Goal: Task Accomplishment & Management: Complete application form

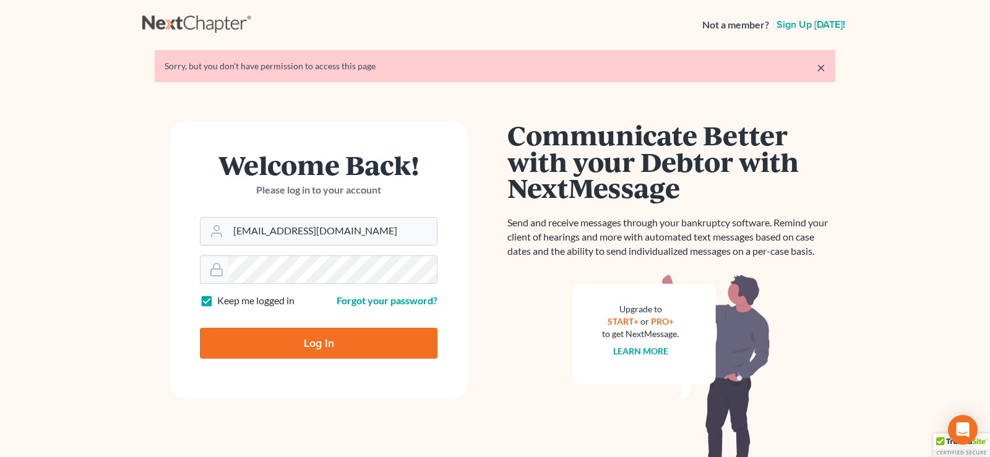
click at [320, 348] on input "Log In" at bounding box center [319, 343] width 238 height 31
type input "Thinking..."
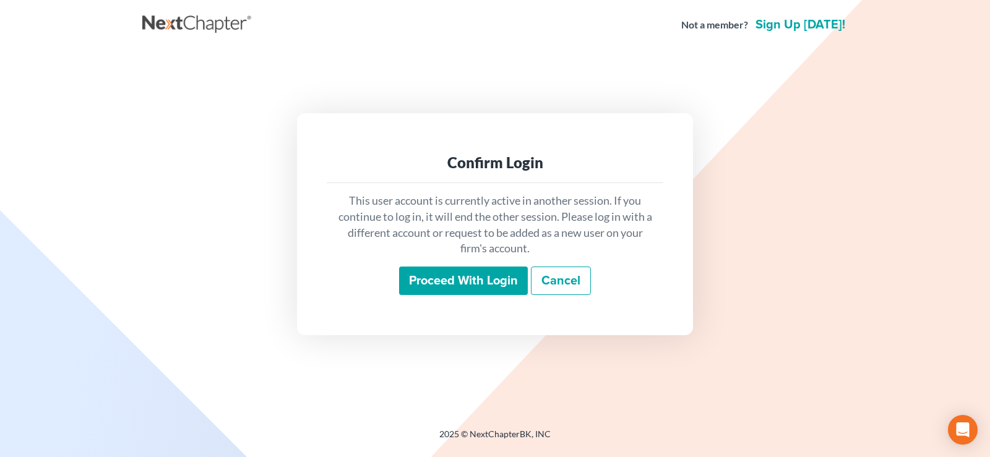
click at [478, 274] on input "Proceed with login" at bounding box center [463, 281] width 129 height 28
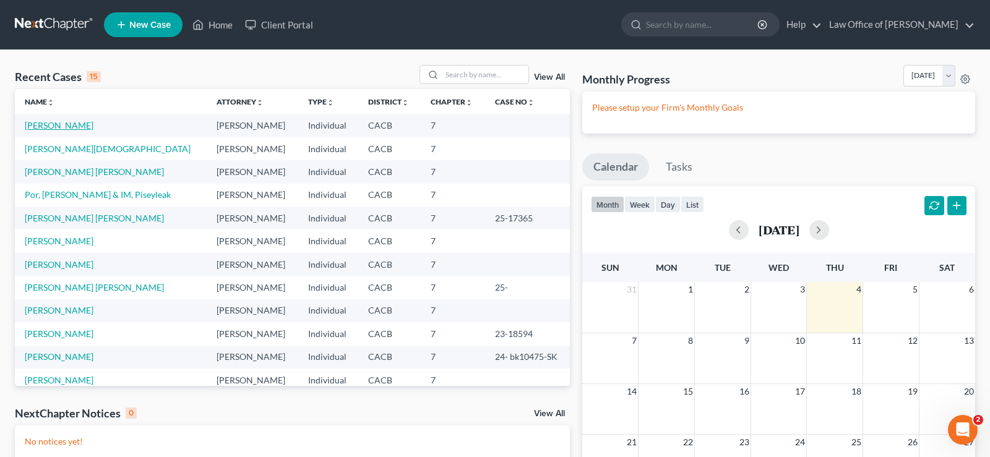
click at [81, 124] on link "[PERSON_NAME]" at bounding box center [59, 125] width 69 height 11
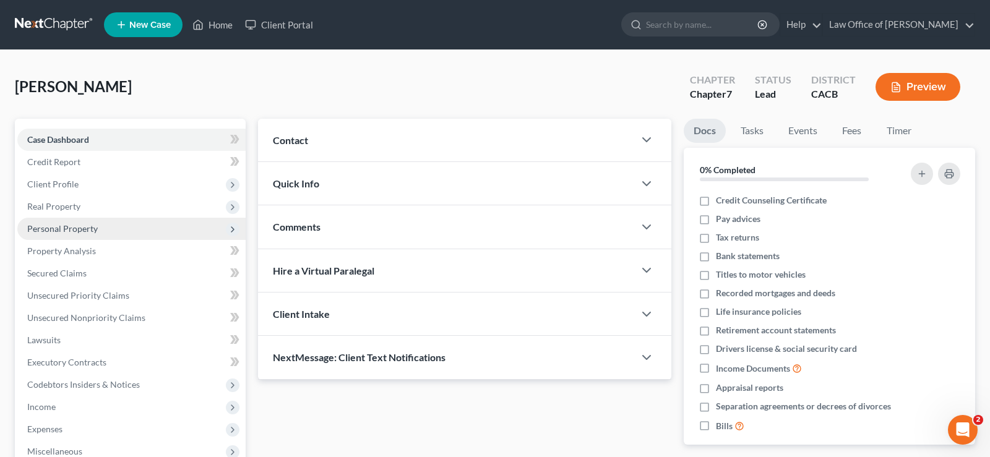
click at [82, 231] on span "Personal Property" at bounding box center [62, 228] width 71 height 11
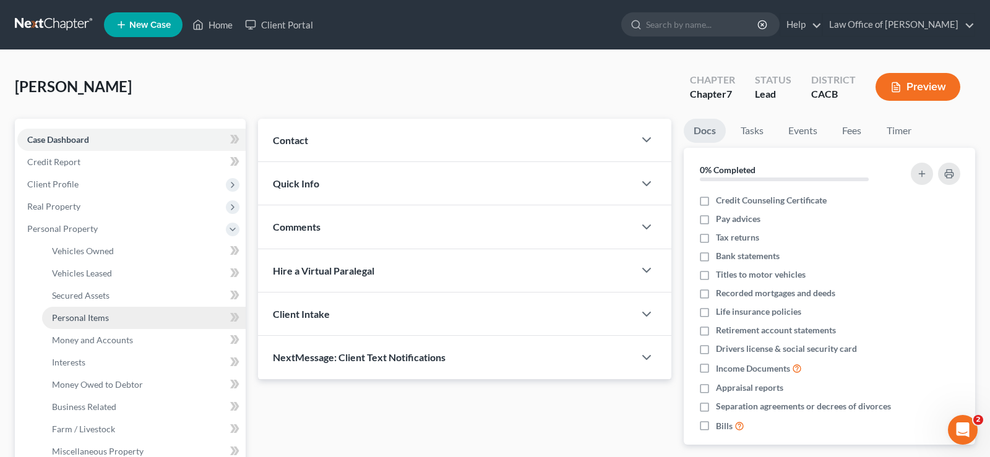
click at [89, 316] on span "Personal Items" at bounding box center [80, 317] width 57 height 11
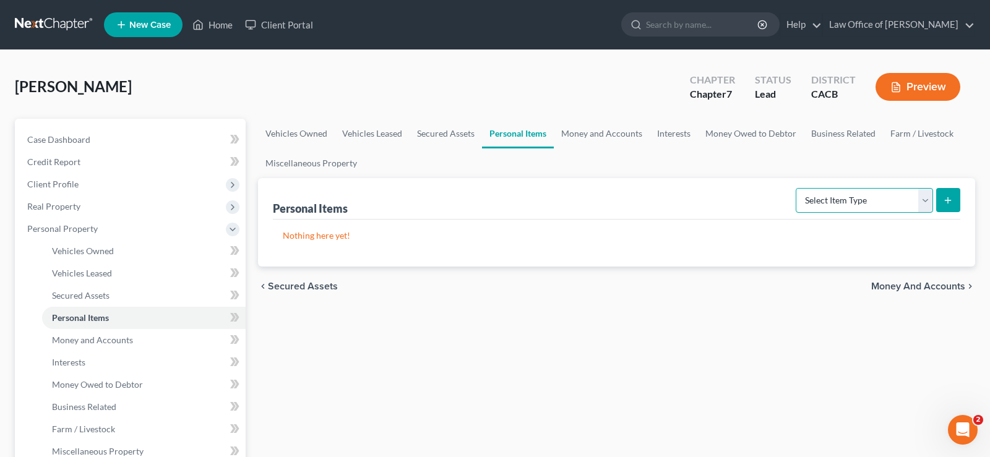
click at [796, 188] on select "Select Item Type Clothing Collectibles Of Value Electronics Firearms Household …" at bounding box center [864, 200] width 137 height 25
select select "clothing"
click option "Clothing" at bounding box center [0, 0] width 0 height 0
click at [948, 197] on line "submit" at bounding box center [948, 200] width 0 height 6
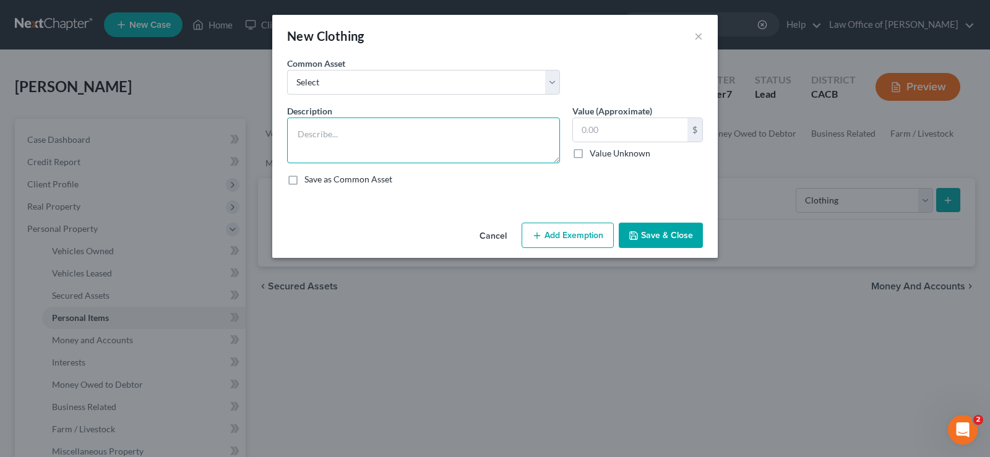
click at [329, 137] on textarea at bounding box center [423, 141] width 273 height 46
type textarea "Used Clothing"
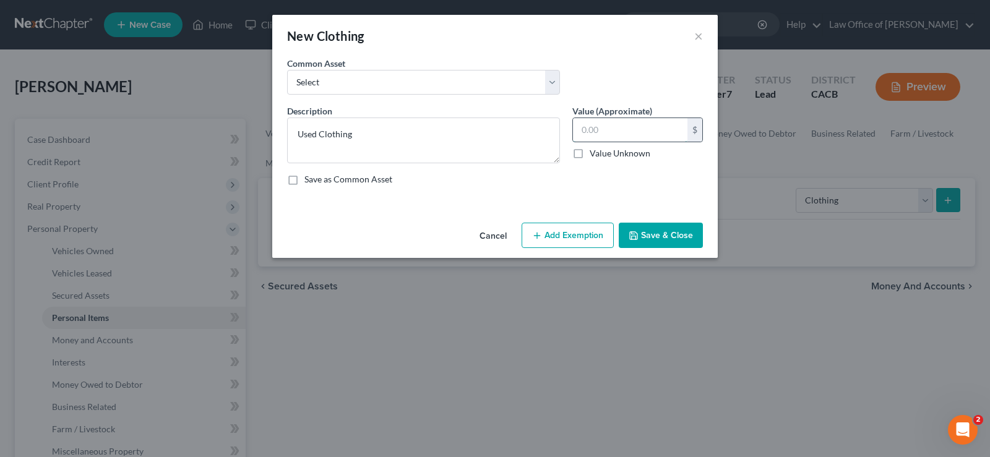
click at [628, 131] on input "text" at bounding box center [630, 130] width 114 height 24
type input "750"
click at [577, 235] on button "Add Exemption" at bounding box center [568, 236] width 92 height 26
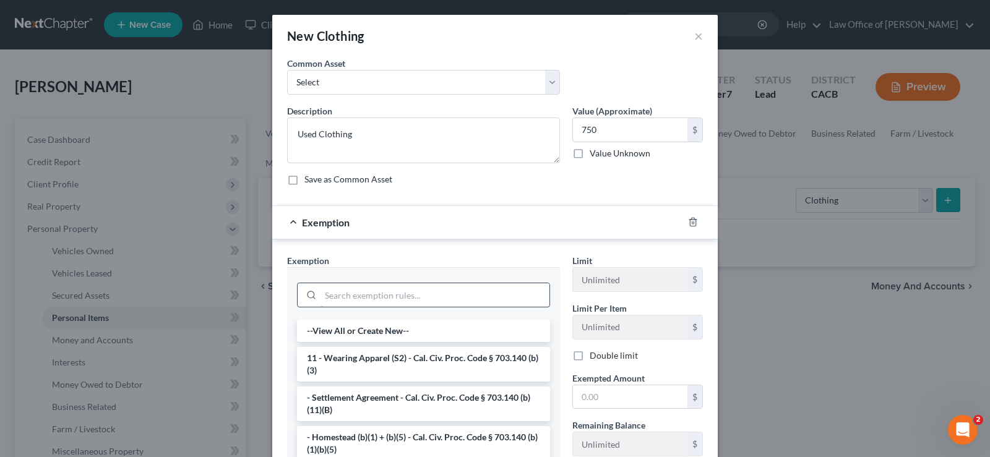
scroll to position [63, 0]
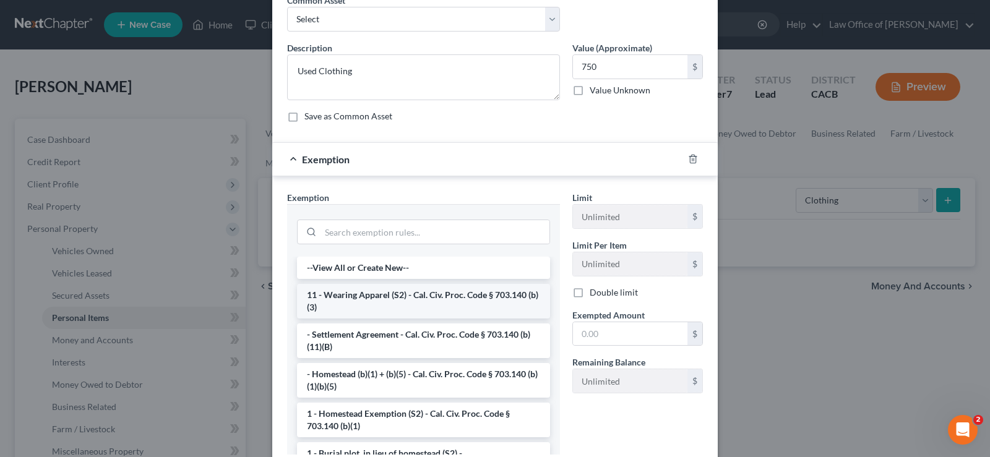
click at [467, 298] on li "11 - Wearing Apparel (S2) - Cal. Civ. Proc. Code § 703.140 (b)(3)" at bounding box center [423, 301] width 253 height 35
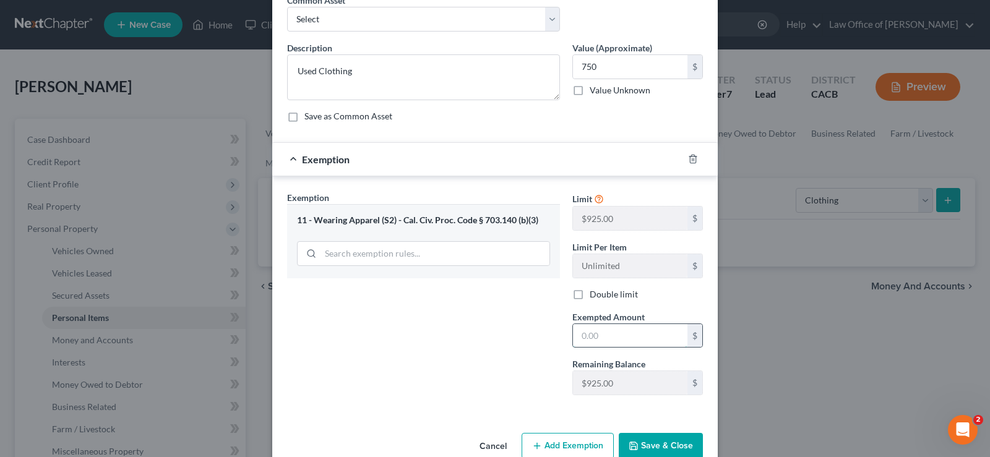
click at [610, 334] on input "text" at bounding box center [630, 336] width 114 height 24
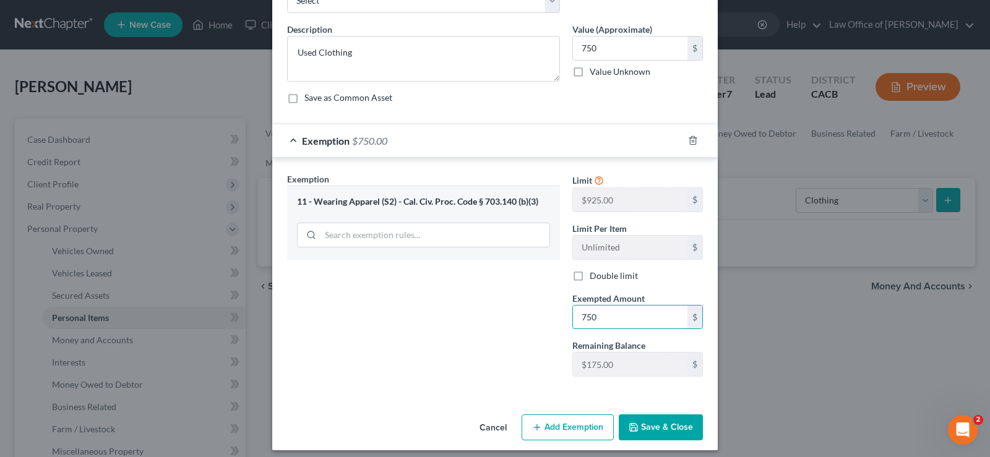
scroll to position [90, 0]
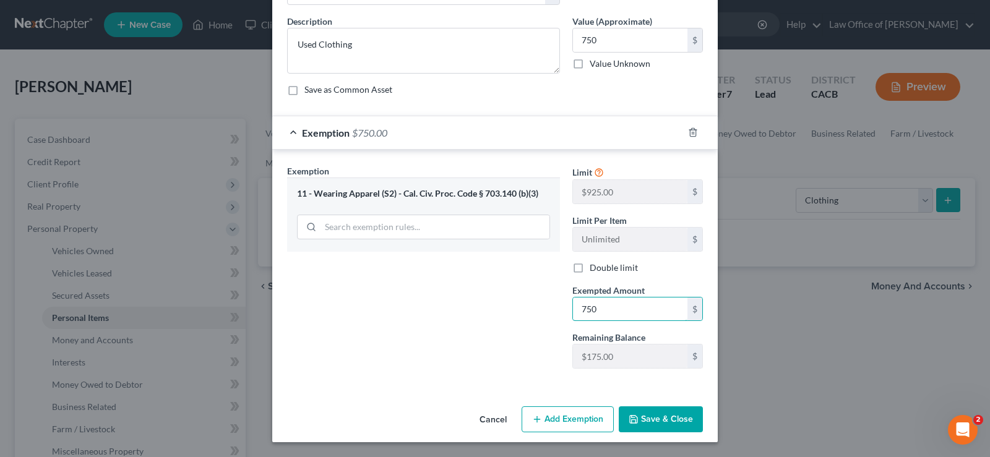
type input "750"
click at [669, 421] on button "Save & Close" at bounding box center [661, 420] width 84 height 26
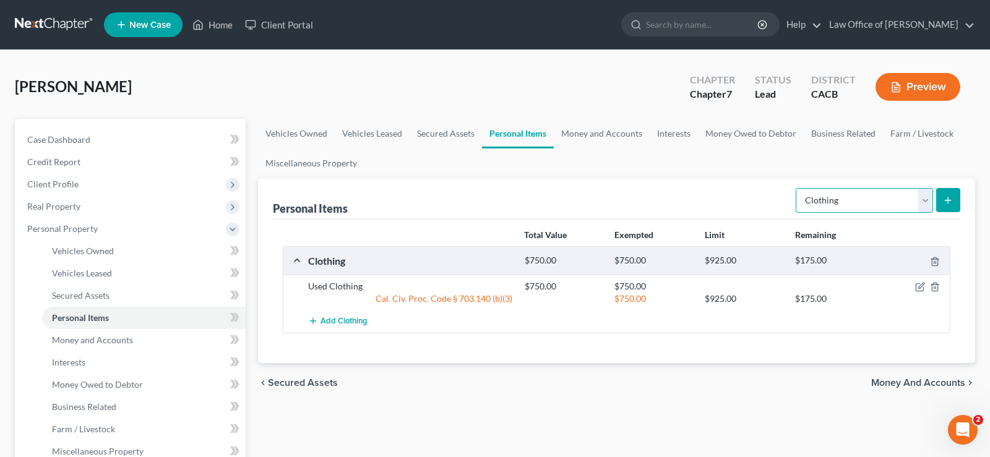
click at [796, 188] on select "Select Item Type Clothing Collectibles Of Value Electronics Firearms Household …" at bounding box center [864, 200] width 137 height 25
select select "electronics"
click option "Electronics" at bounding box center [0, 0] width 0 height 0
click at [948, 199] on line "submit" at bounding box center [948, 200] width 0 height 6
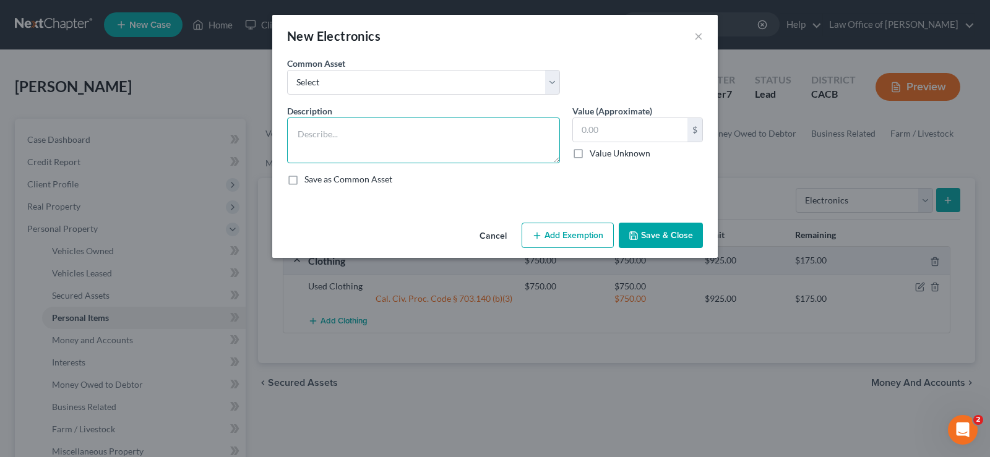
click at [372, 131] on textarea at bounding box center [423, 141] width 273 height 46
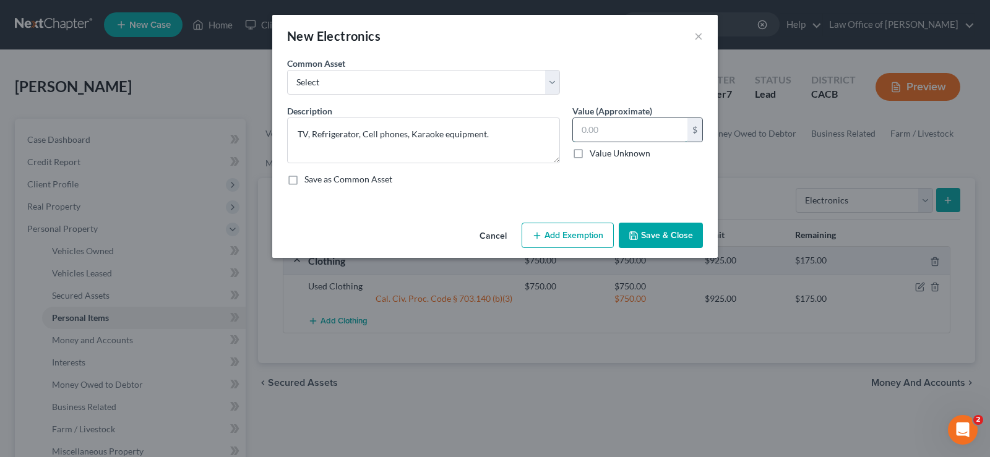
click at [605, 126] on input "text" at bounding box center [630, 130] width 114 height 24
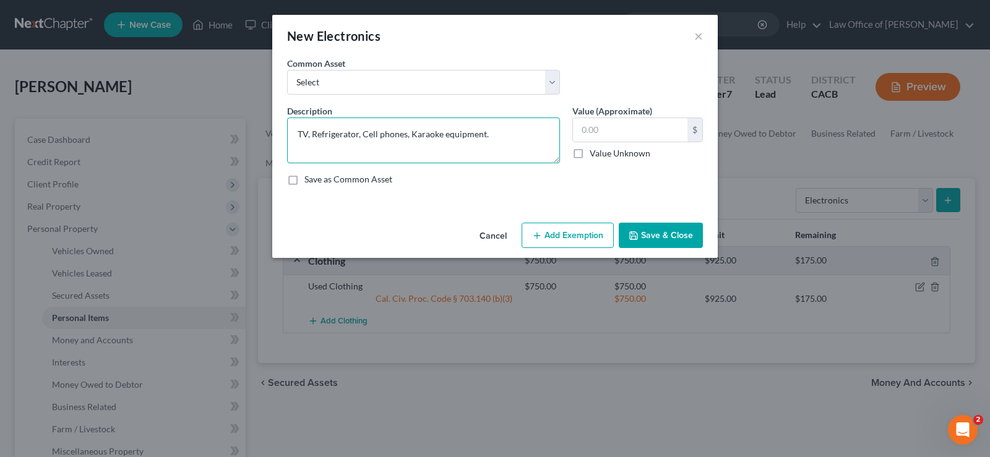
click at [297, 134] on textarea "TV, Refrigerator, Cell phones, Karaoke equipment." at bounding box center [423, 141] width 273 height 46
type textarea "Used TV, Refrigerator, Cell phones, Karaoke equipment."
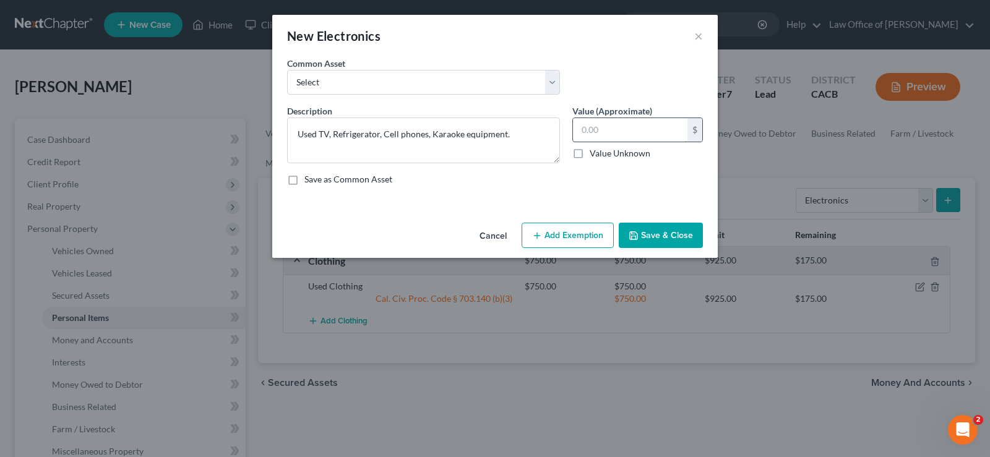
click at [608, 131] on input "text" at bounding box center [630, 130] width 114 height 24
type input "1,200"
click at [587, 238] on button "Add Exemption" at bounding box center [568, 236] width 92 height 26
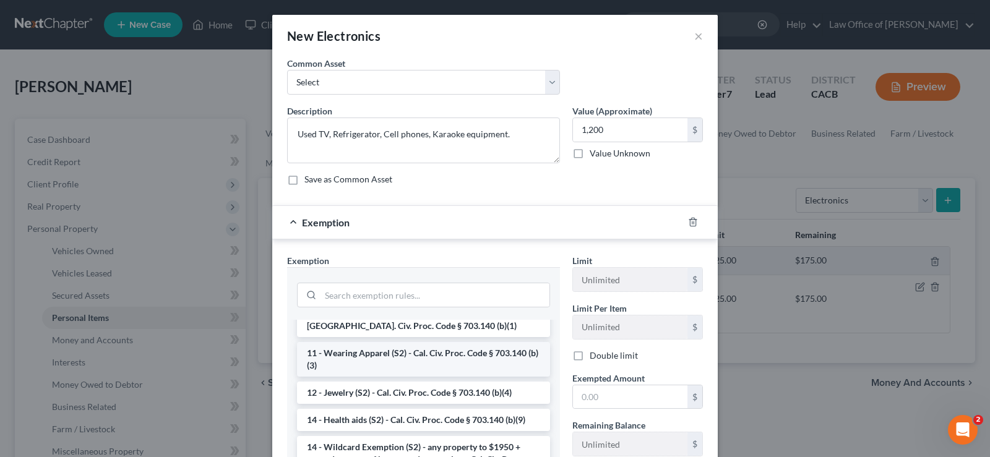
scroll to position [189, 0]
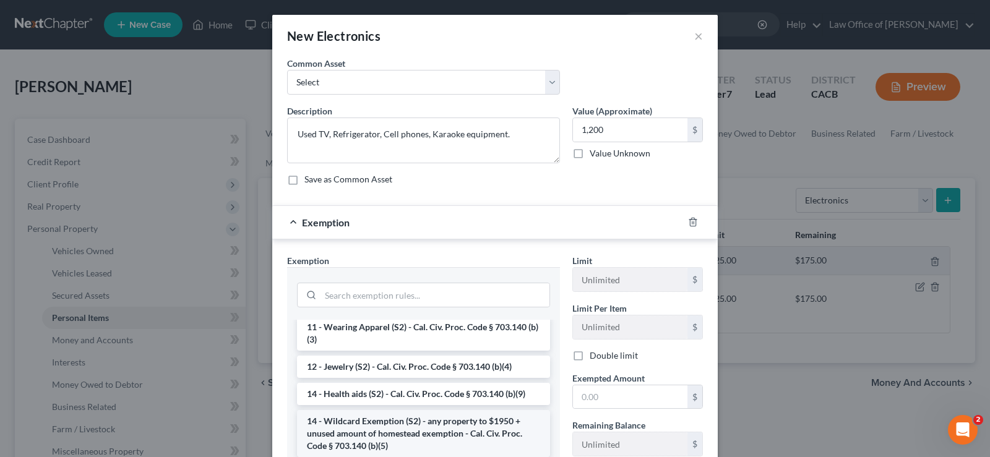
click at [392, 417] on li "14 - Wildcard Exemption (S2) - any property to $1950 + unused amount of homeste…" at bounding box center [423, 433] width 253 height 47
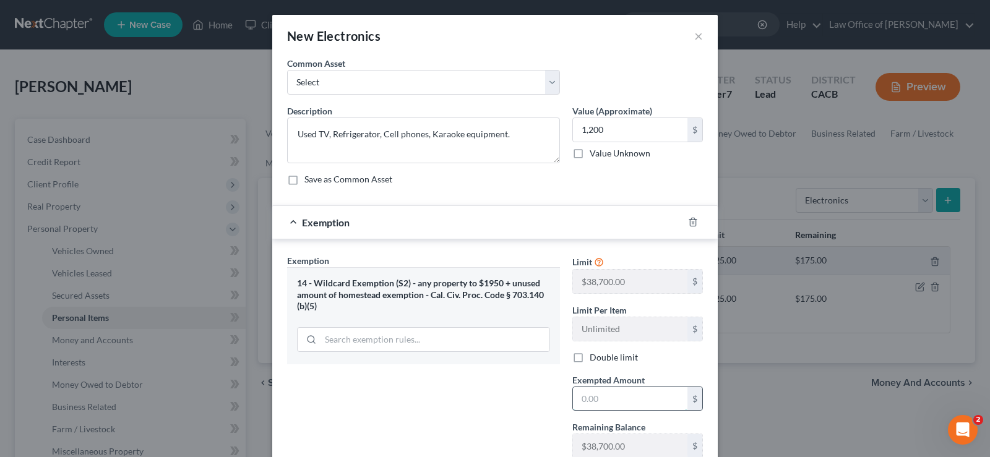
click at [601, 395] on input "text" at bounding box center [630, 399] width 114 height 24
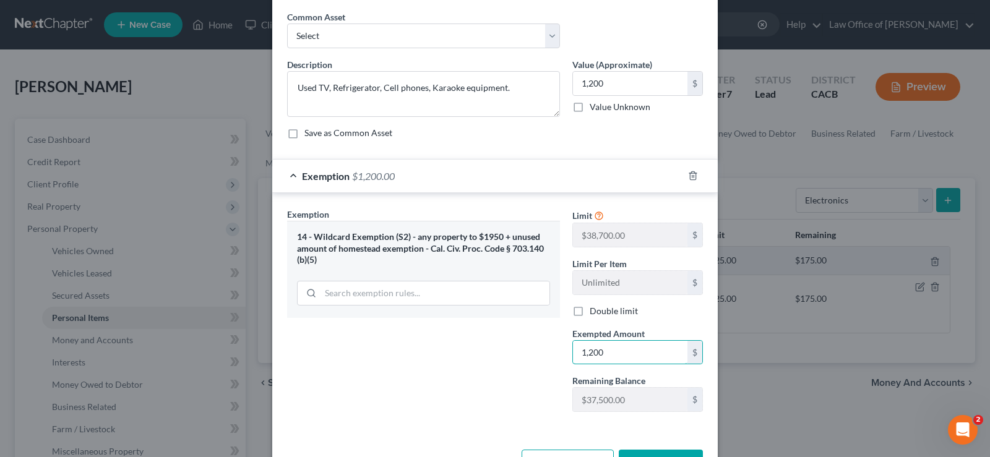
scroll to position [90, 0]
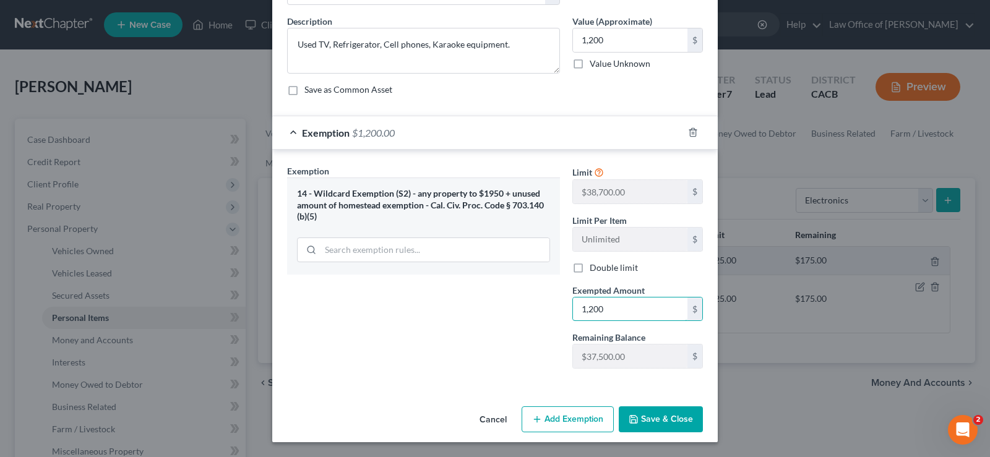
type input "1,200"
click at [661, 422] on button "Save & Close" at bounding box center [661, 420] width 84 height 26
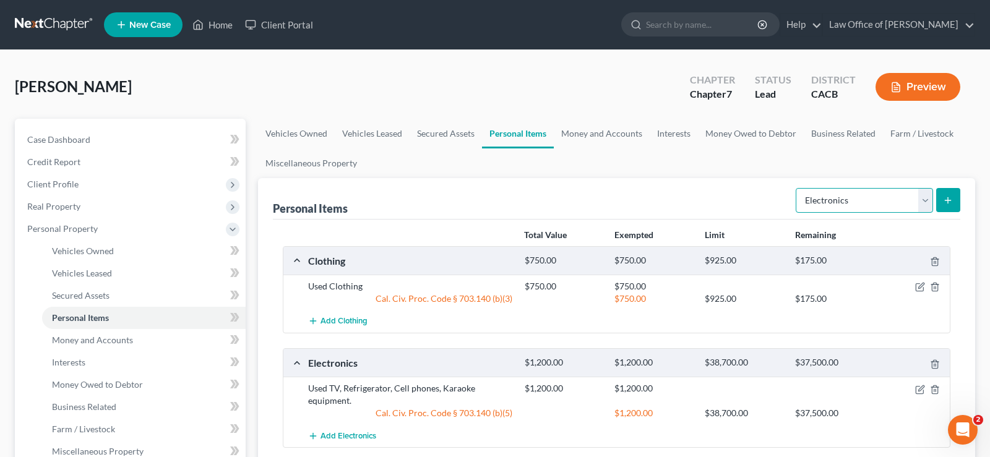
click at [796, 188] on select "Select Item Type Clothing Collectibles Of Value Electronics Firearms Household …" at bounding box center [864, 200] width 137 height 25
select select "household_goods"
click option "Household Goods" at bounding box center [0, 0] width 0 height 0
click at [950, 196] on icon "submit" at bounding box center [948, 201] width 10 height 10
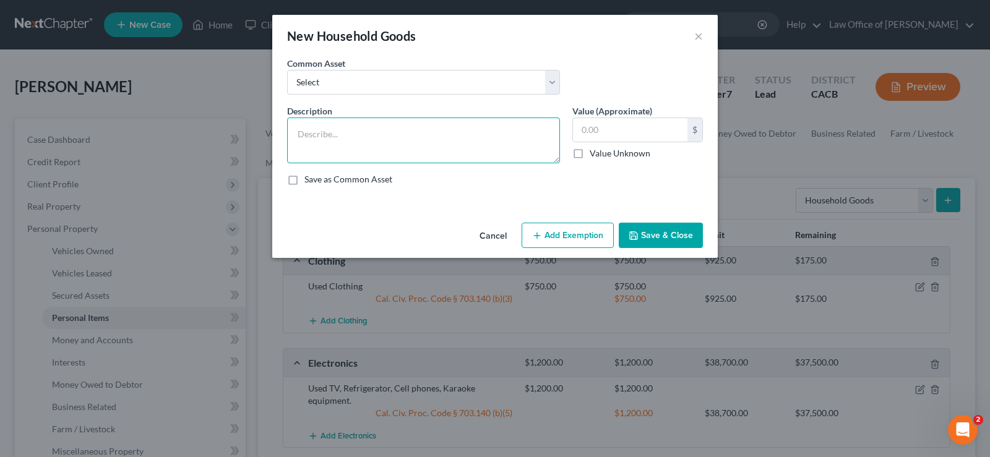
click at [335, 140] on textarea at bounding box center [423, 141] width 273 height 46
type textarea "Used Furniture"
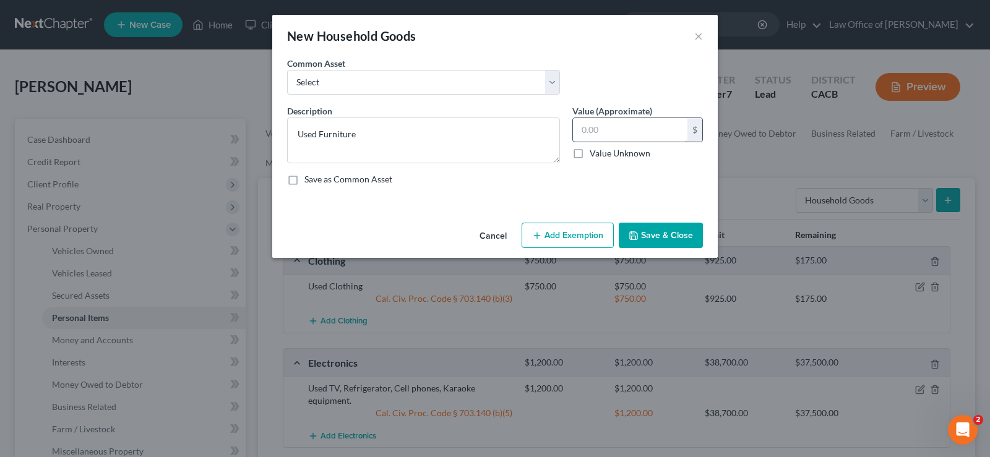
click at [618, 128] on input "text" at bounding box center [630, 130] width 114 height 24
type input "2,900"
click at [604, 238] on button "Add Exemption" at bounding box center [568, 236] width 92 height 26
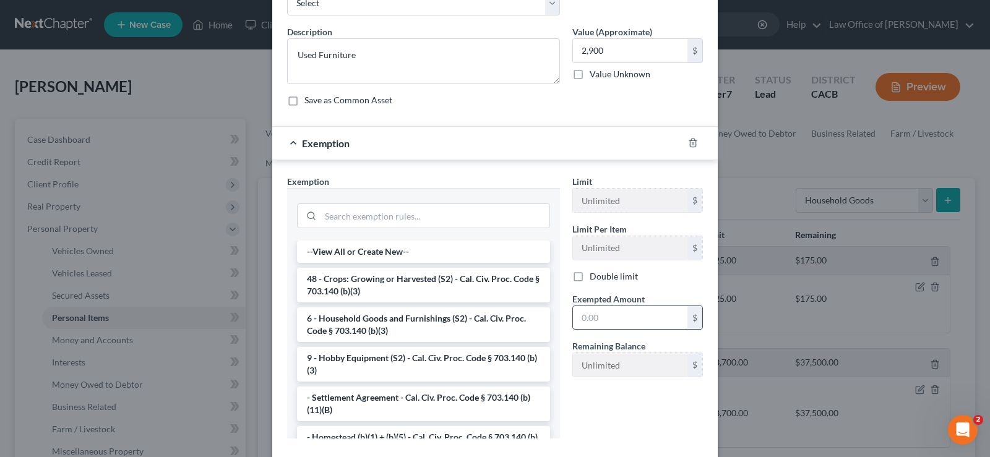
scroll to position [149, 0]
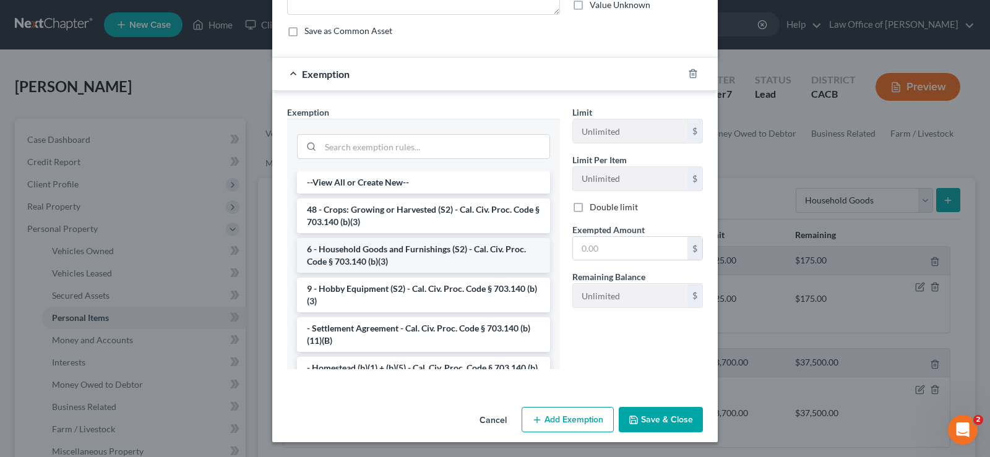
click at [423, 248] on li "6 - Household Goods and Furnishings (S2) - Cal. Civ. Proc. Code § 703.140 (b)(3)" at bounding box center [423, 255] width 253 height 35
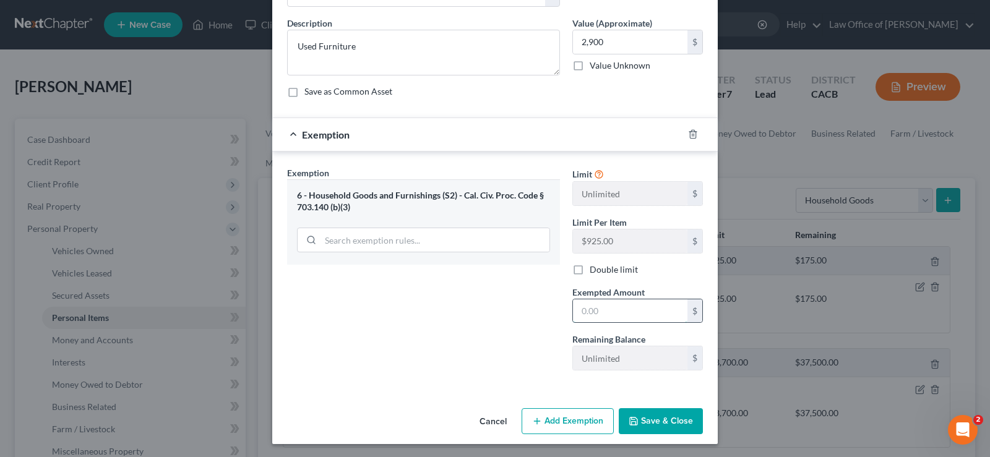
click at [605, 310] on input "text" at bounding box center [630, 311] width 114 height 24
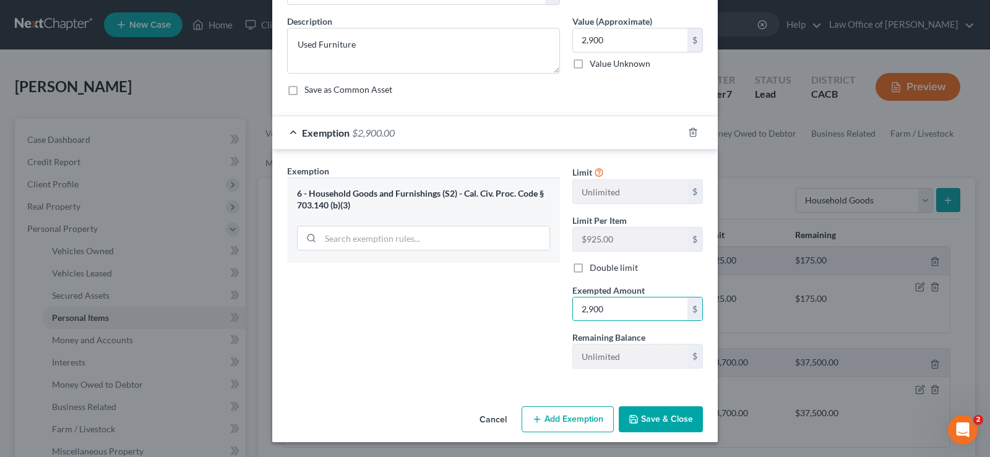
type input "2,900"
click at [666, 417] on button "Save & Close" at bounding box center [661, 420] width 84 height 26
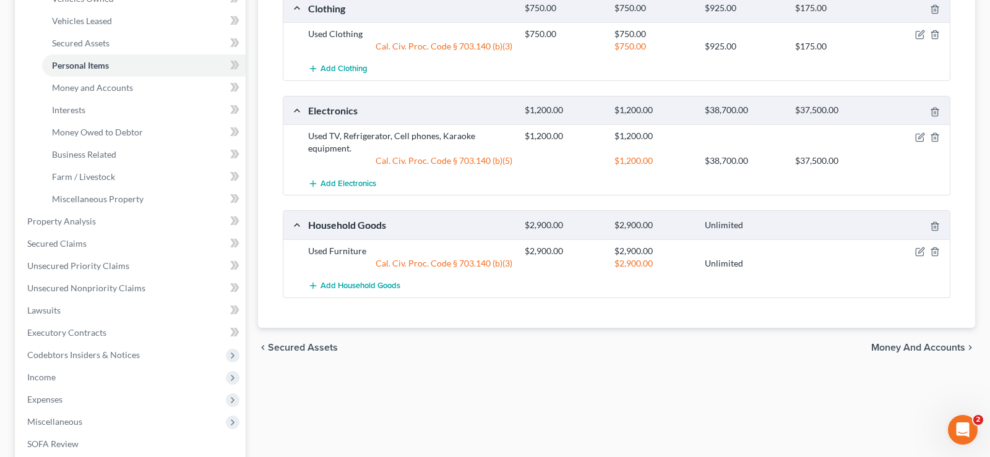
scroll to position [0, 0]
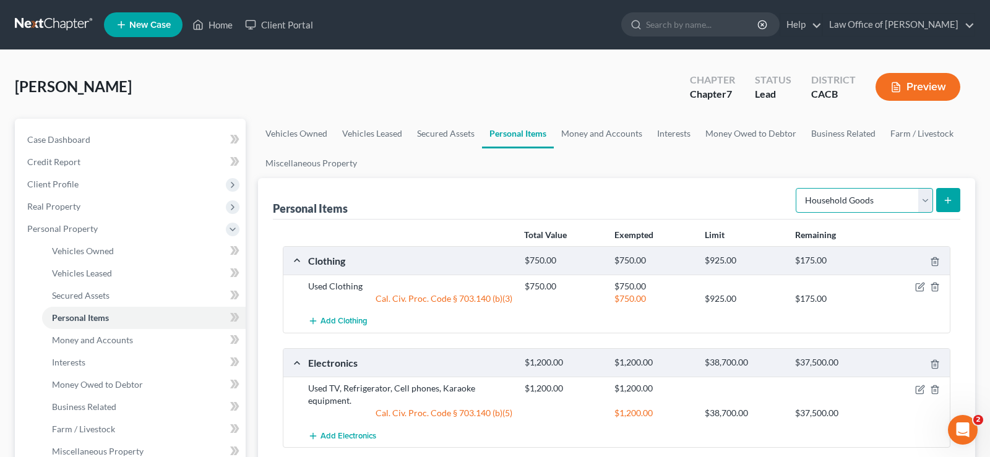
click at [796, 188] on select "Select Item Type Clothing Collectibles Of Value Electronics Firearms Household …" at bounding box center [864, 200] width 137 height 25
select select "pets"
click option "Pet(s)" at bounding box center [0, 0] width 0 height 0
click at [950, 199] on icon "submit" at bounding box center [948, 201] width 10 height 10
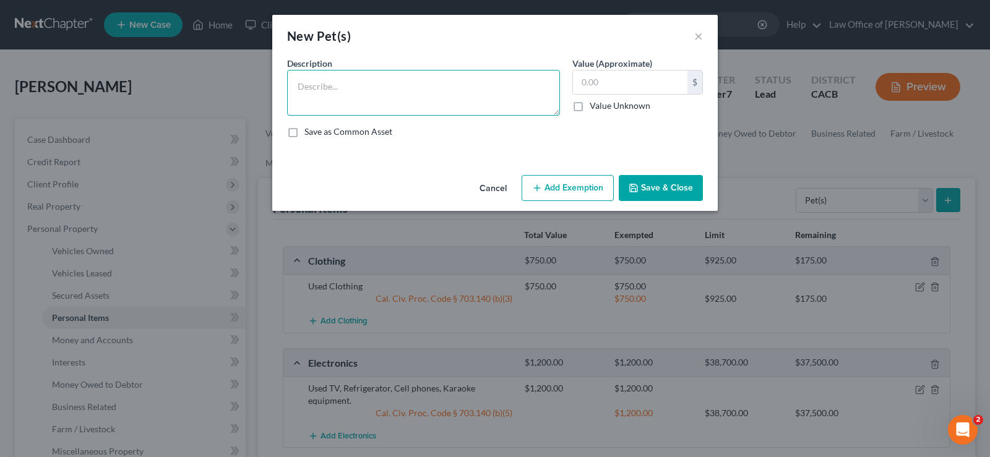
click at [399, 95] on textarea at bounding box center [423, 93] width 273 height 46
type textarea "t"
type textarea "Two dogs"
click at [623, 81] on input "text" at bounding box center [630, 83] width 114 height 24
type input "100"
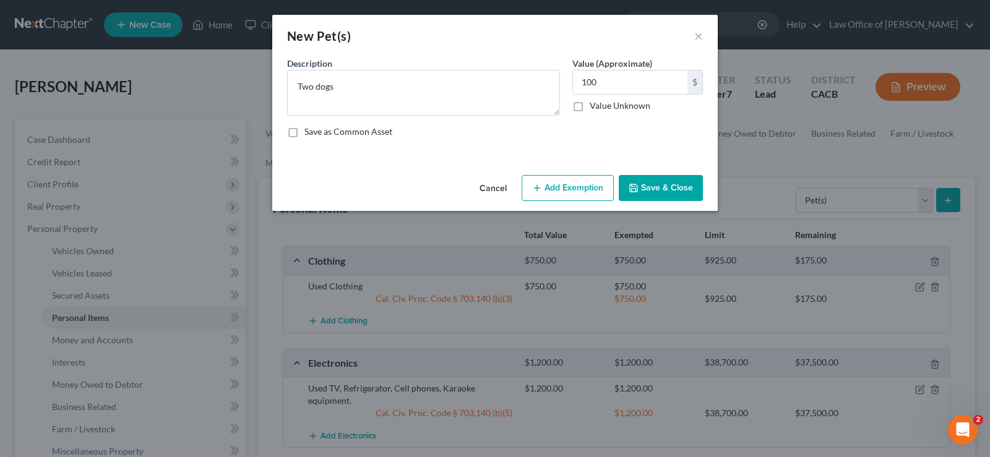
click at [579, 182] on button "Add Exemption" at bounding box center [568, 188] width 92 height 26
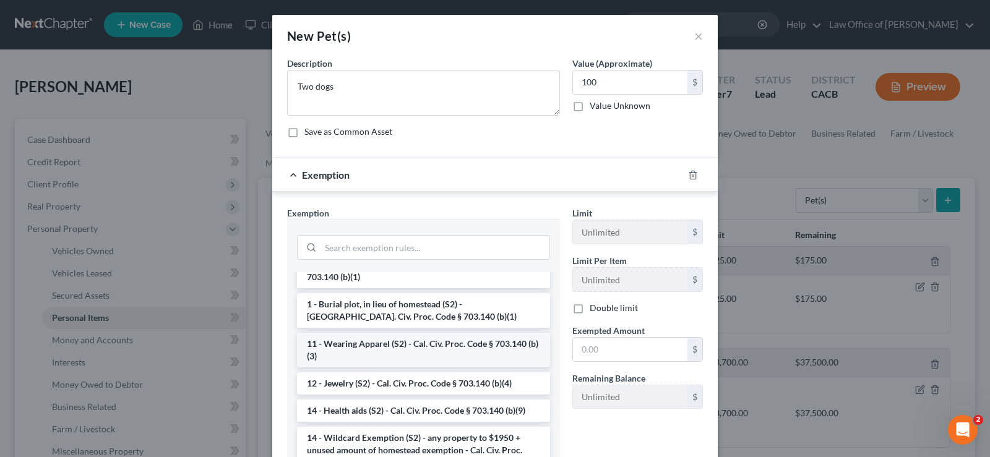
scroll to position [189, 0]
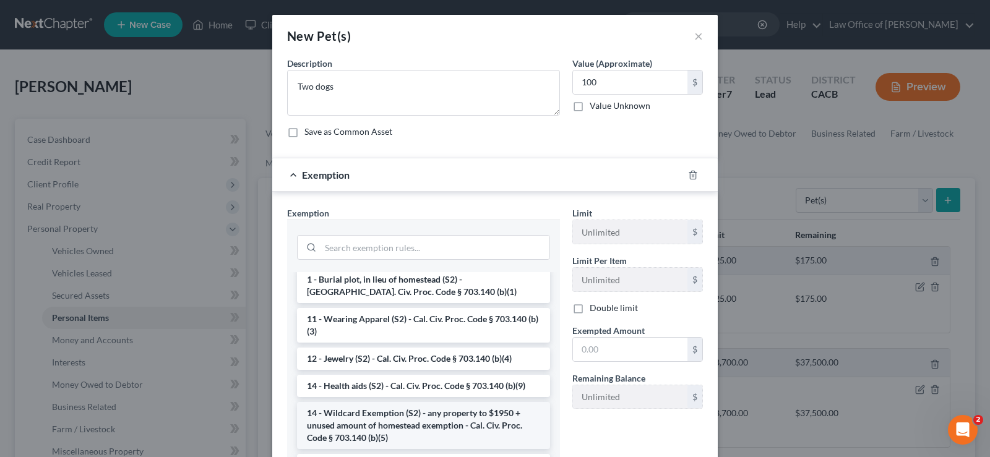
click at [397, 416] on li "14 - Wildcard Exemption (S2) - any property to $1950 + unused amount of homeste…" at bounding box center [423, 425] width 253 height 47
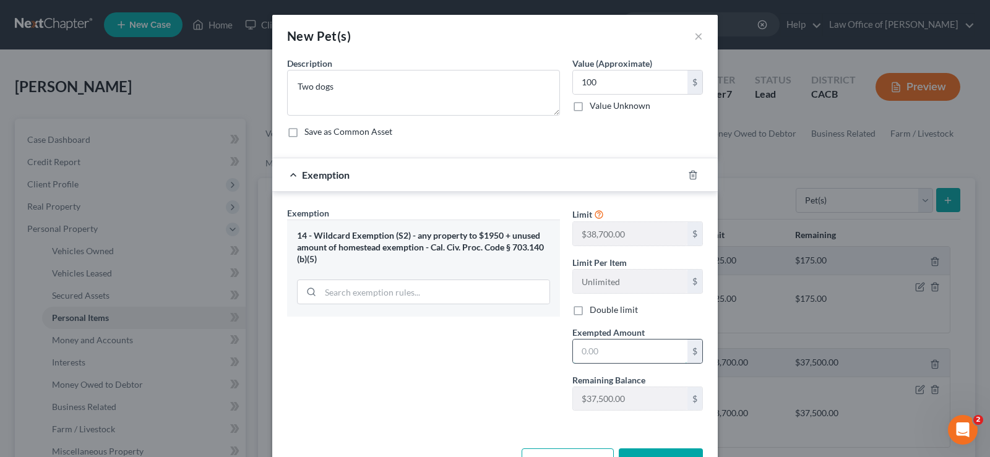
click at [618, 351] on input "text" at bounding box center [630, 352] width 114 height 24
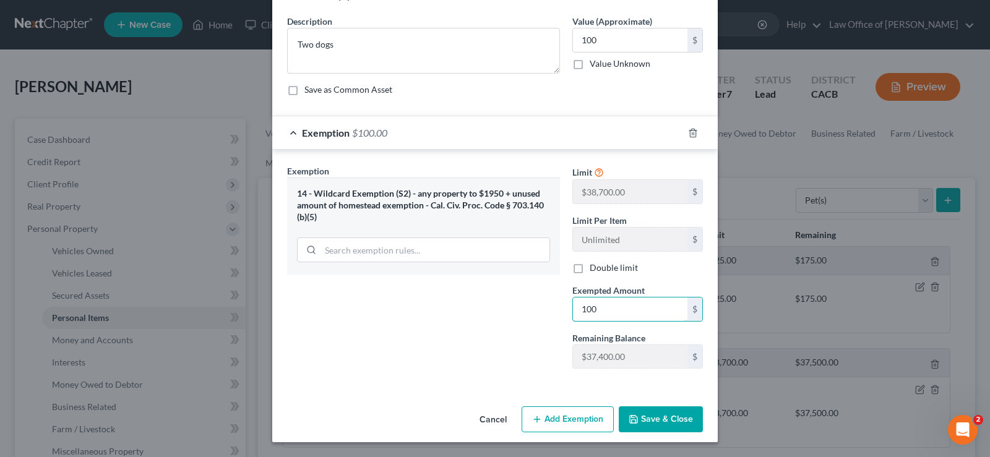
type input "100"
click at [650, 418] on button "Save & Close" at bounding box center [661, 420] width 84 height 26
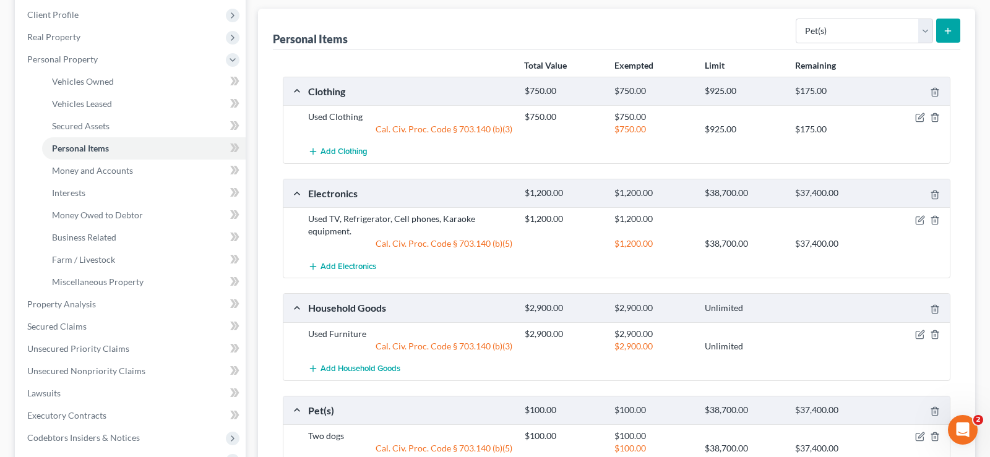
scroll to position [0, 0]
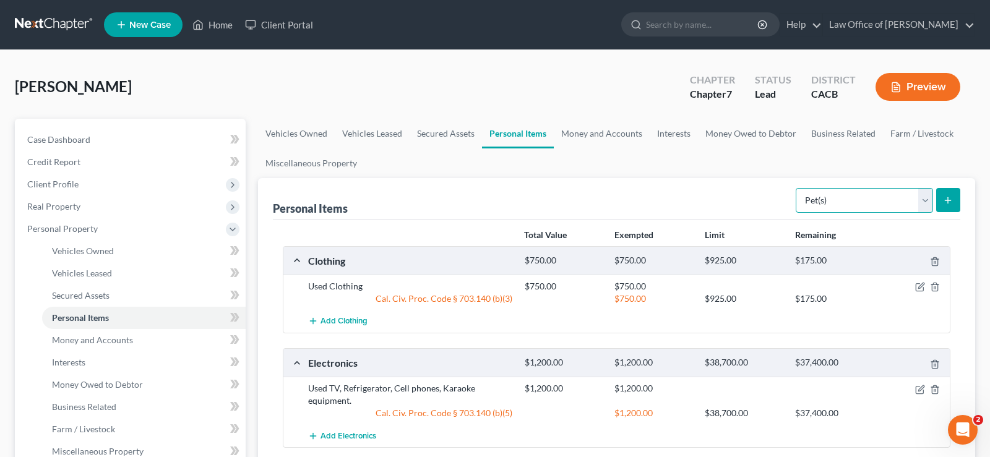
click at [796, 188] on select "Select Item Type Clothing Collectibles Of Value Electronics Firearms Household …" at bounding box center [864, 200] width 137 height 25
select select "jewelry"
click option "Jewelry" at bounding box center [0, 0] width 0 height 0
click at [950, 205] on button "submit" at bounding box center [948, 200] width 24 height 24
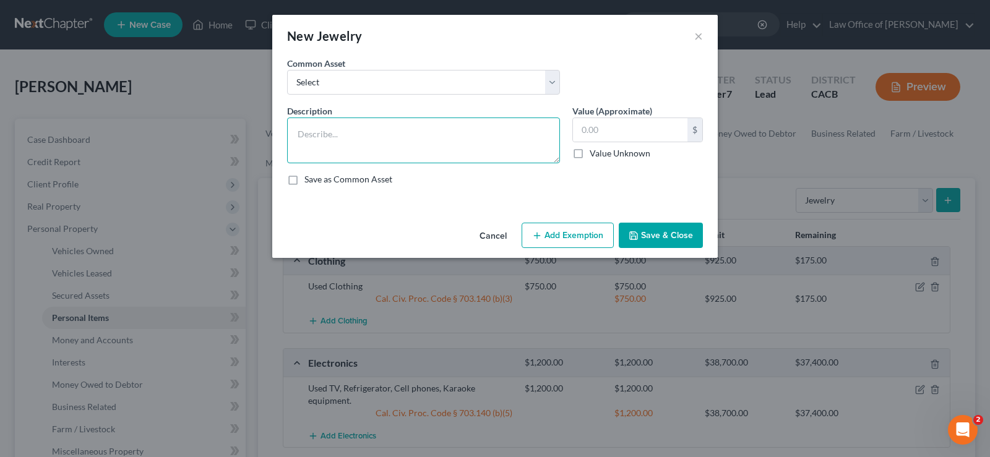
click at [342, 144] on textarea at bounding box center [423, 141] width 273 height 46
click at [344, 134] on textarea "Wife owns a wedding band" at bounding box center [423, 141] width 273 height 46
click at [421, 135] on textarea "Wife owns a gold wedding band" at bounding box center [423, 141] width 273 height 46
type textarea "Wife owns a gold wedding band and various costume jewelry"
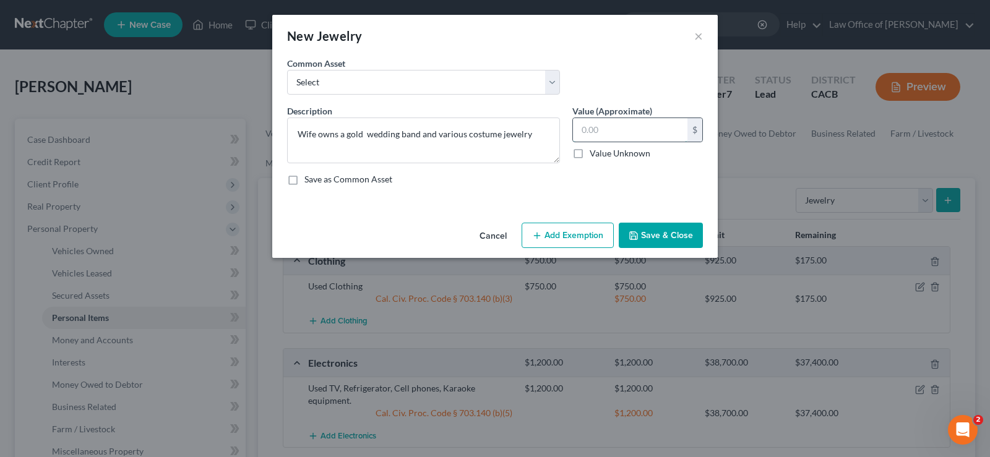
click at [623, 129] on input "text" at bounding box center [630, 130] width 114 height 24
type input "550"
click at [568, 238] on button "Add Exemption" at bounding box center [568, 236] width 92 height 26
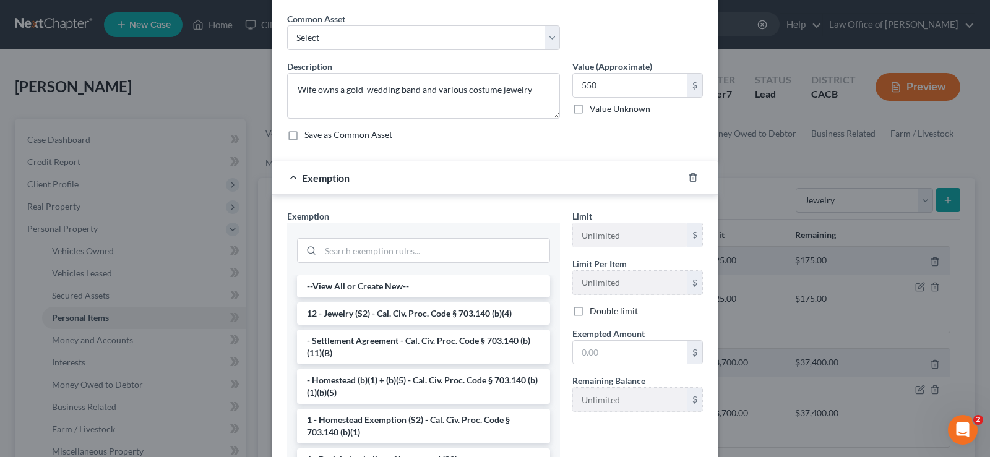
scroll to position [63, 0]
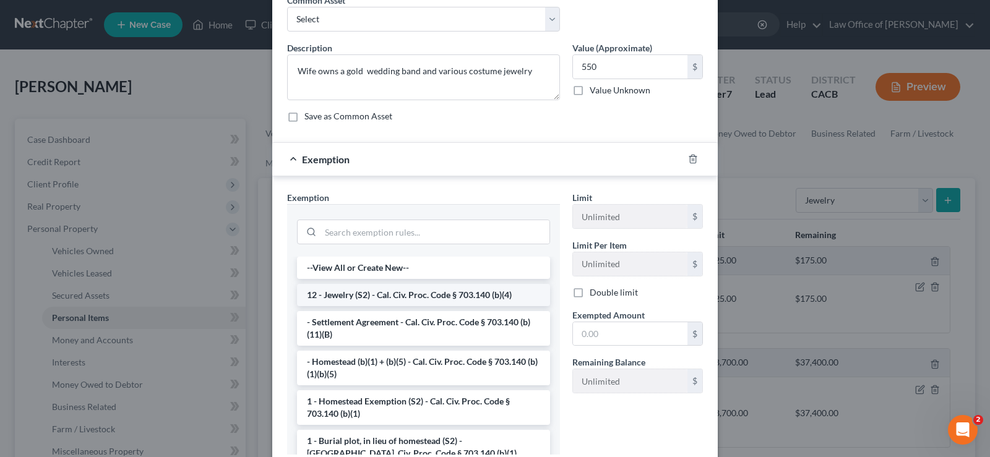
click at [454, 295] on li "12 - Jewelry (S2) - Cal. Civ. Proc. Code § 703.140 (b)(4)" at bounding box center [423, 295] width 253 height 22
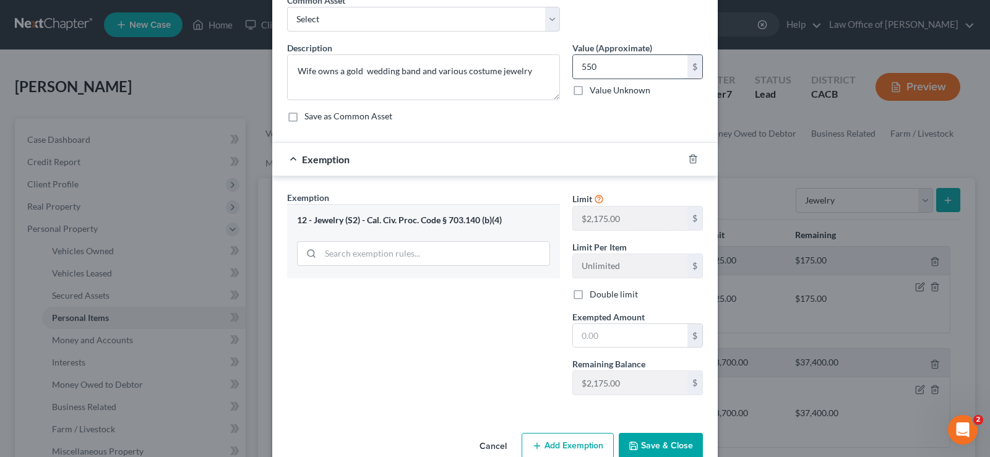
click at [618, 67] on input "550" at bounding box center [630, 67] width 114 height 24
type input "975"
click at [609, 339] on input "text" at bounding box center [630, 336] width 114 height 24
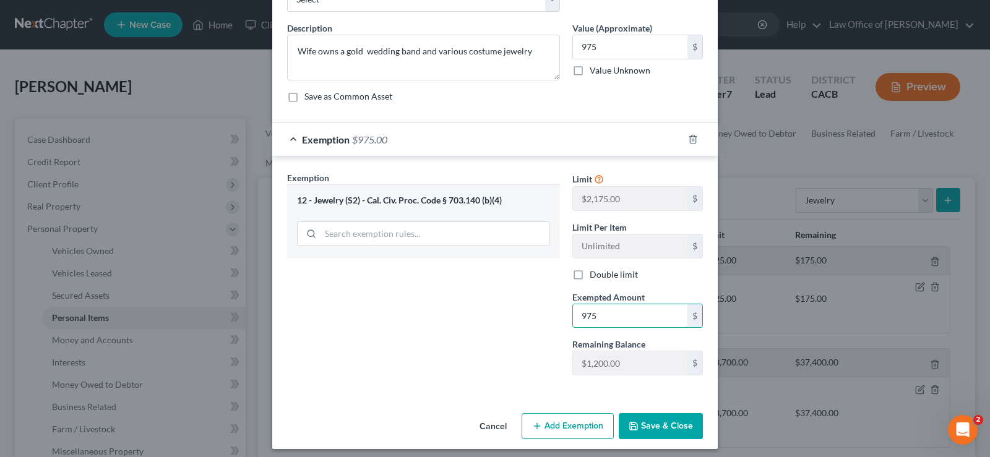
scroll to position [90, 0]
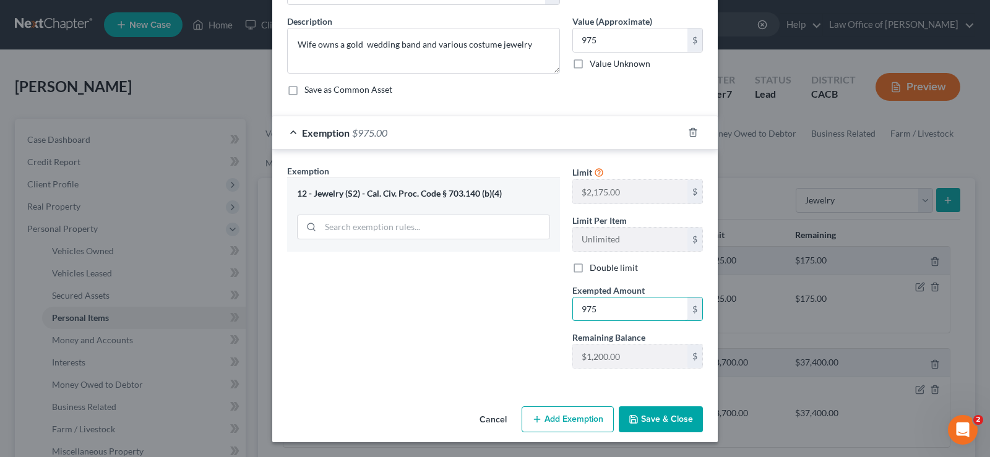
type input "975"
click at [662, 421] on button "Save & Close" at bounding box center [661, 420] width 84 height 26
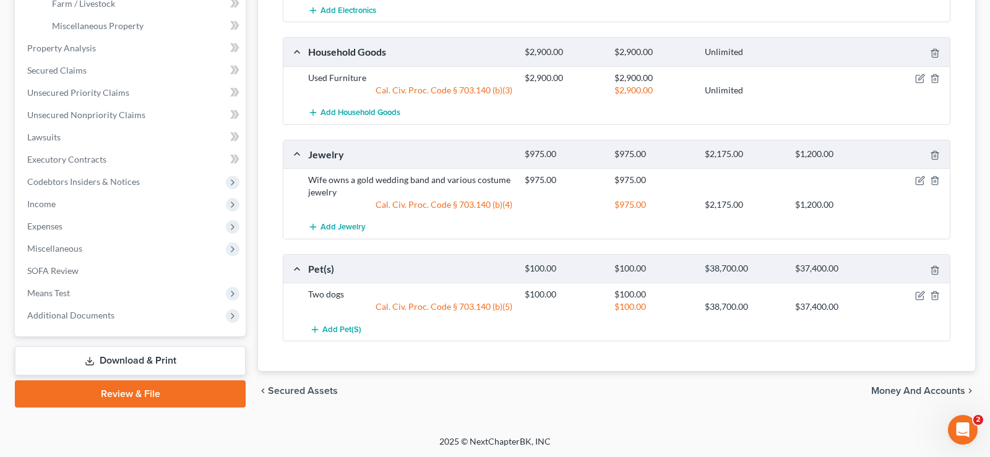
scroll to position [0, 0]
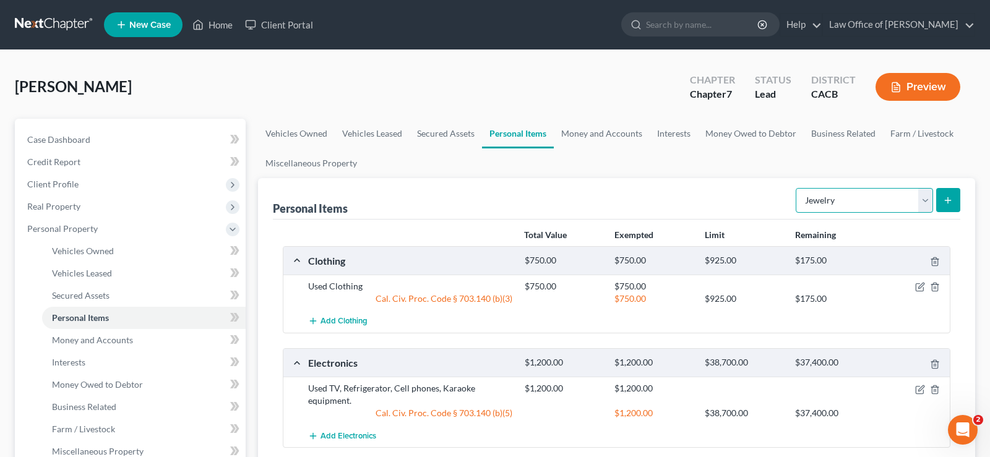
click at [796, 188] on select "Select Item Type Clothing Collectibles Of Value Electronics Firearms Household …" at bounding box center [864, 200] width 137 height 25
click at [624, 161] on ul "Vehicles Owned Vehicles Leased Secured Assets Personal Items Money and Accounts…" at bounding box center [616, 148] width 717 height 59
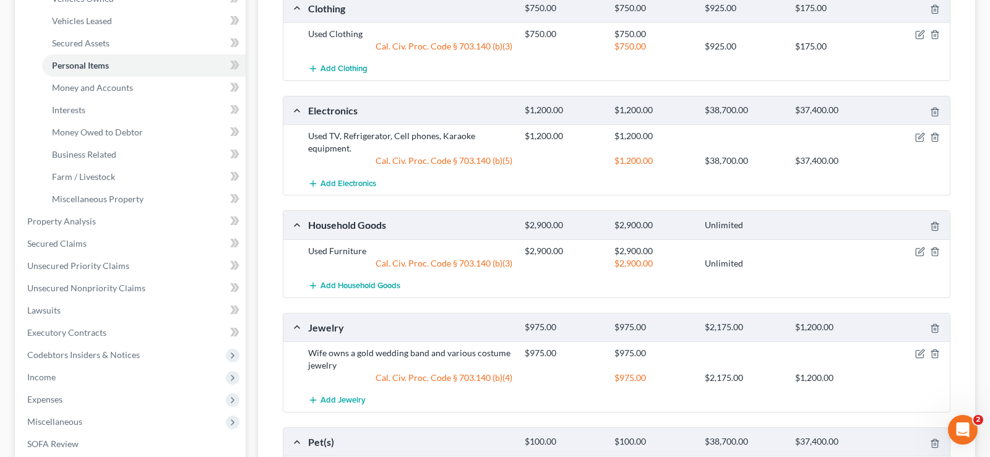
scroll to position [426, 0]
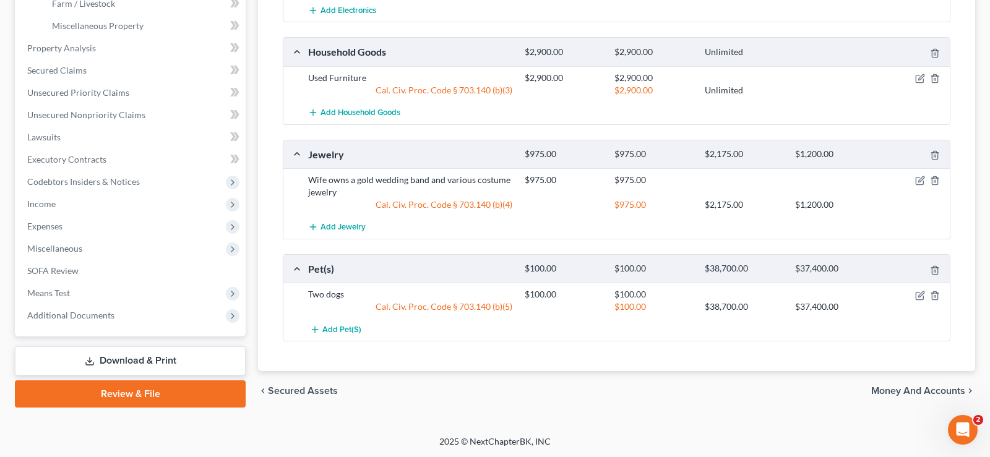
click at [911, 390] on span "Money and Accounts" at bounding box center [918, 391] width 94 height 10
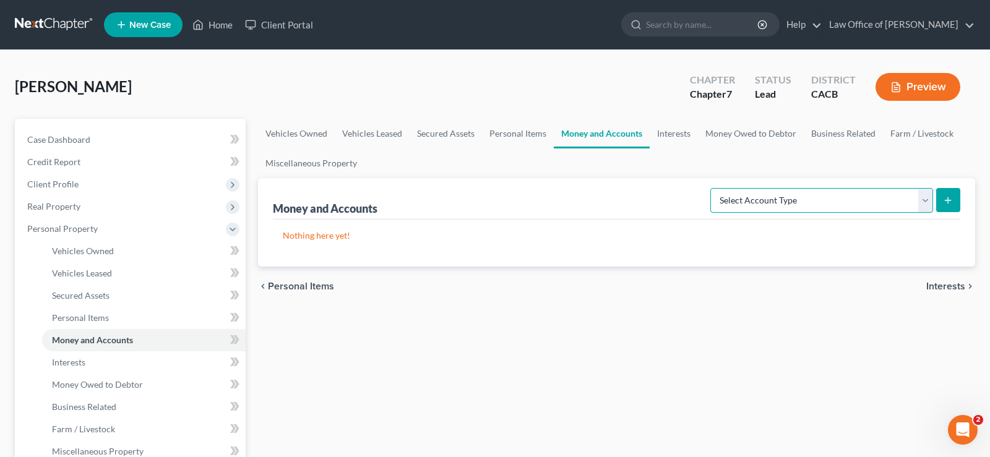
click at [710, 188] on select "Select Account Type Brokerage Cash on Hand Certificates of Deposit Checking Acc…" at bounding box center [821, 200] width 223 height 25
select select "checking"
click option "Checking Account" at bounding box center [0, 0] width 0 height 0
click at [944, 199] on icon "submit" at bounding box center [948, 201] width 10 height 10
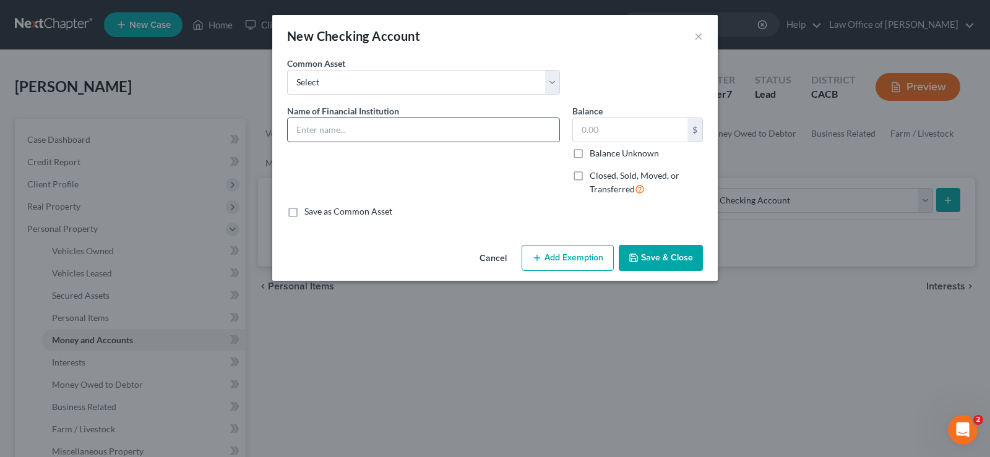
click at [342, 134] on input "text" at bounding box center [424, 130] width 272 height 24
type input "Checking Account"
click at [658, 259] on button "Save & Close" at bounding box center [661, 258] width 84 height 26
